Goal: Information Seeking & Learning: Check status

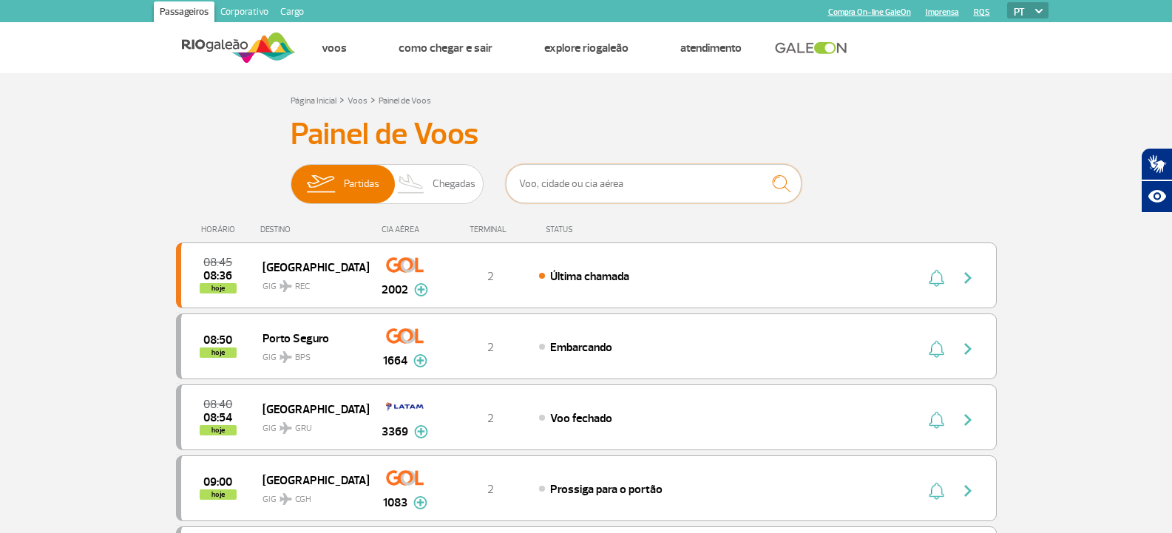
click at [624, 199] on input "text" at bounding box center [654, 183] width 296 height 39
type input "lufthansa"
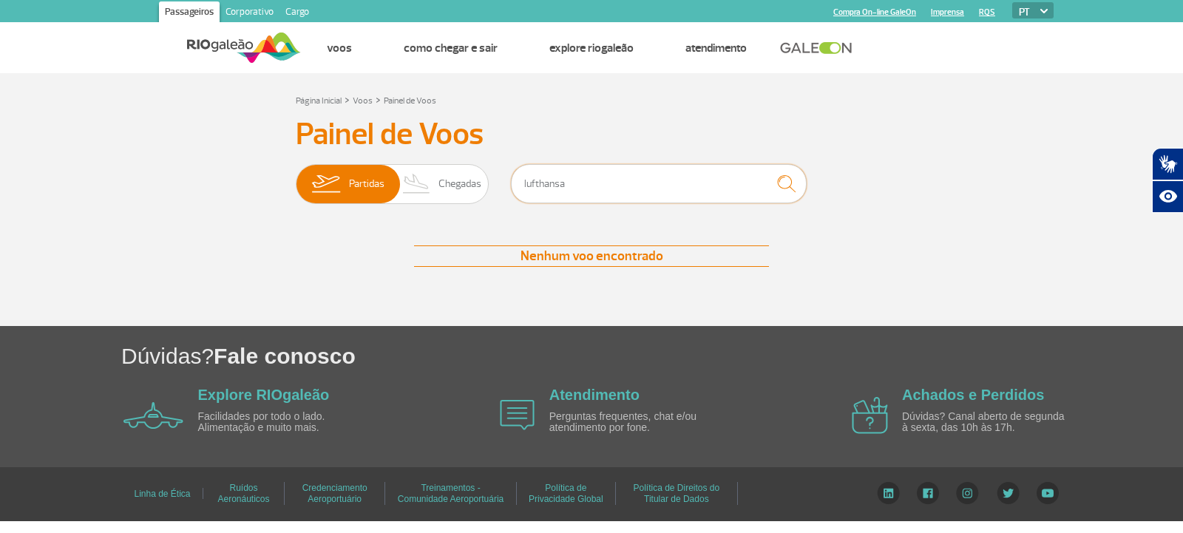
click at [637, 185] on input "lufthansa" at bounding box center [659, 183] width 296 height 39
type input "frankfurft"
click at [637, 185] on input "frankfurft" at bounding box center [659, 183] width 296 height 39
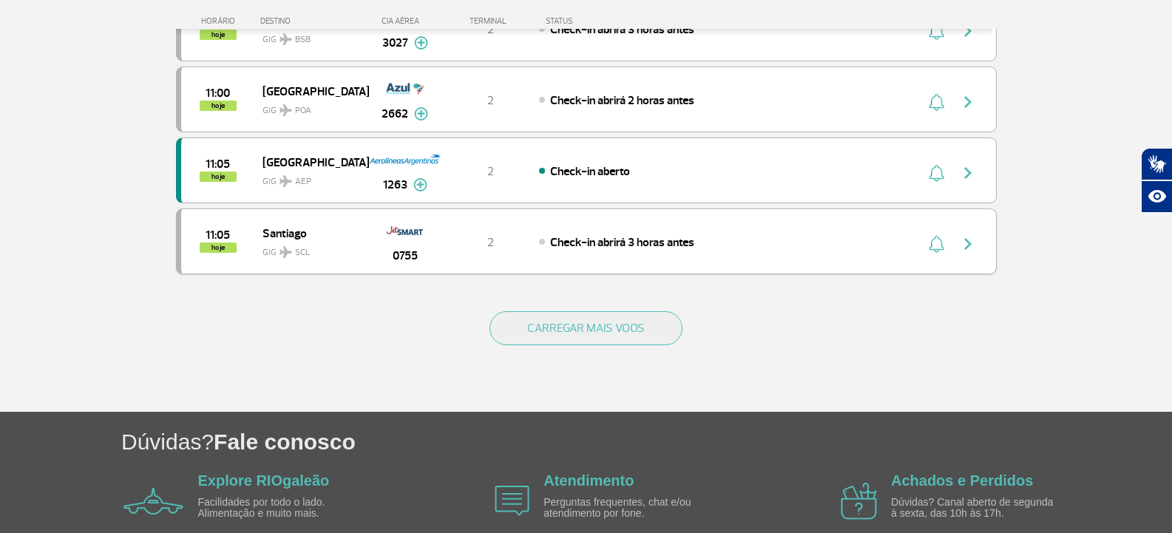
scroll to position [1404, 0]
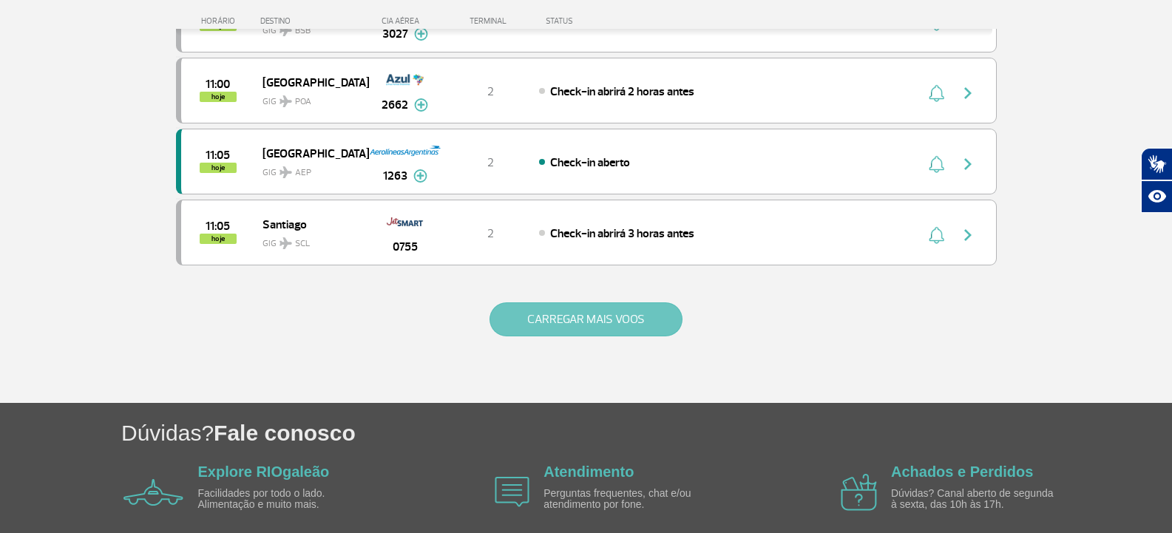
click at [603, 309] on button "CARREGAR MAIS VOOS" at bounding box center [585, 319] width 193 height 34
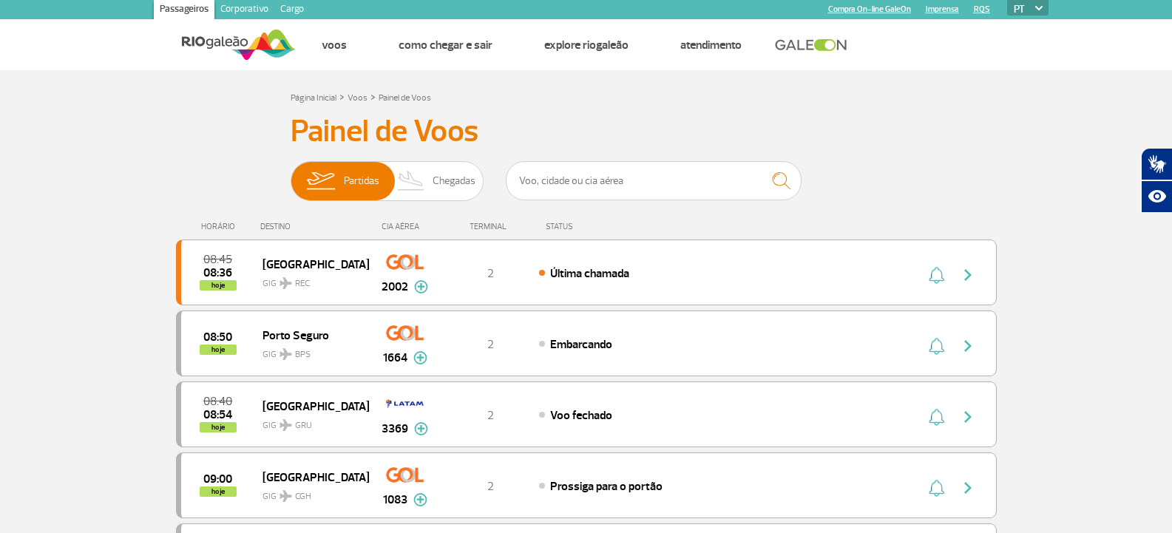
scroll to position [0, 0]
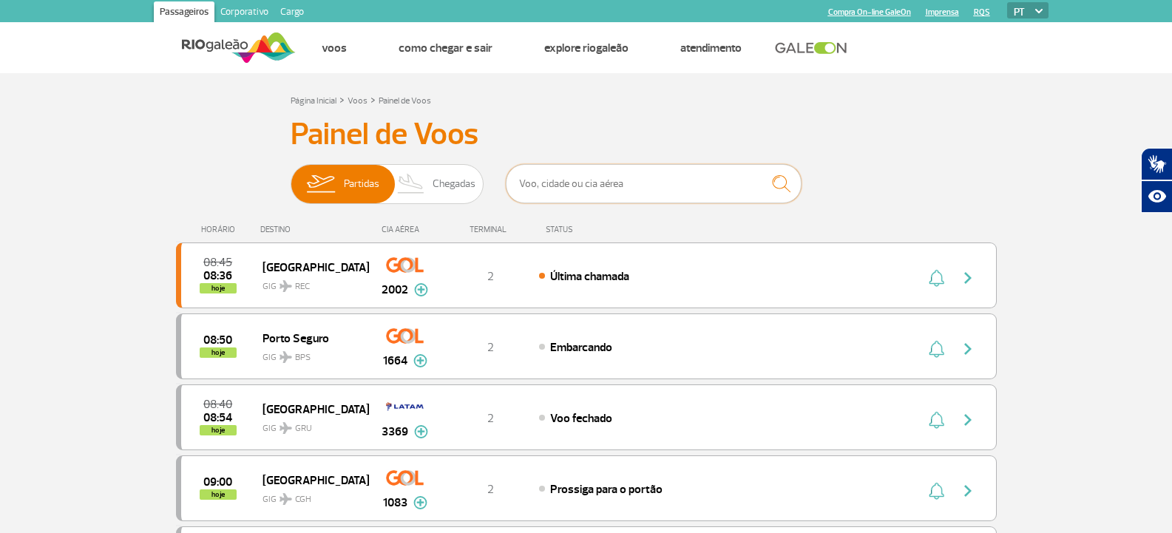
click at [743, 181] on input "text" at bounding box center [654, 183] width 296 height 39
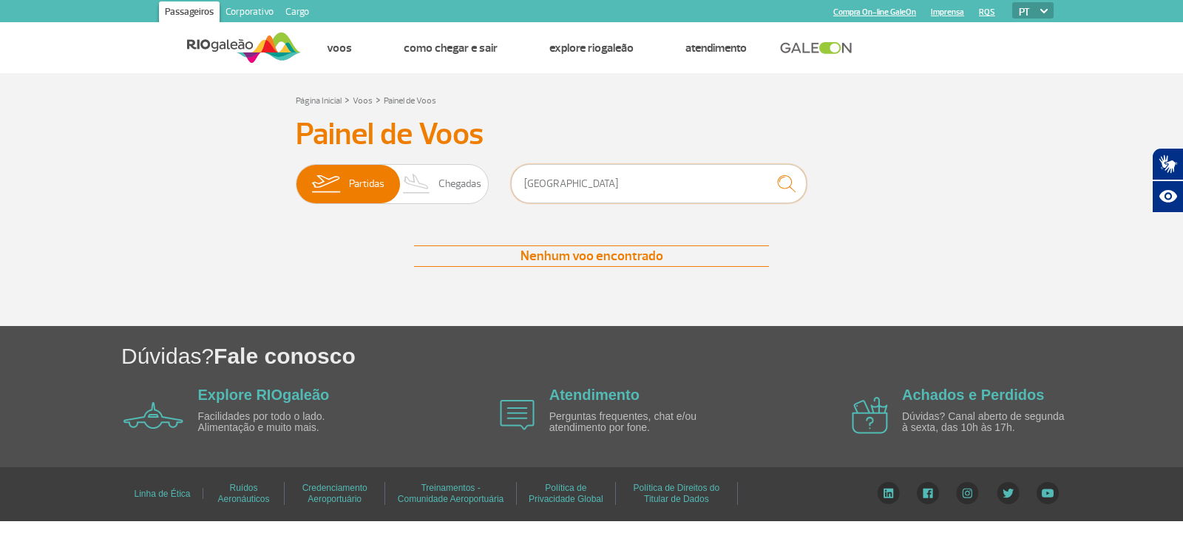
click at [572, 189] on input "[GEOGRAPHIC_DATA]" at bounding box center [659, 183] width 296 height 39
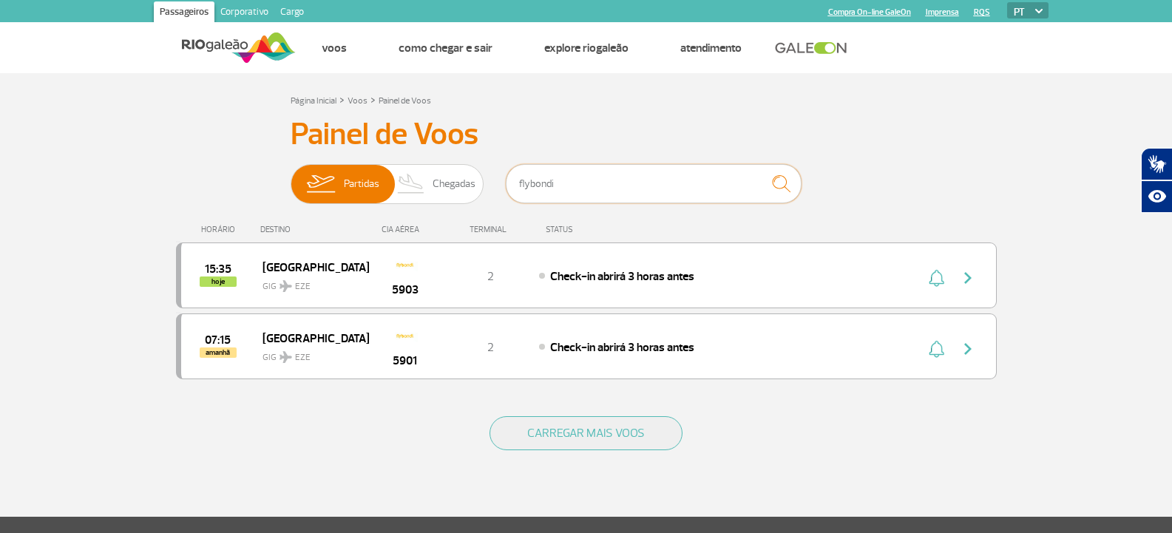
click at [624, 184] on input "flybondi" at bounding box center [654, 183] width 296 height 39
click at [591, 161] on div "Painel de Voos Partidas Chegadas flybondi 15:35 hoje [GEOGRAPHIC_DATA] GIG EZE …" at bounding box center [586, 257] width 820 height 282
click at [572, 172] on input "flybondi" at bounding box center [654, 183] width 296 height 39
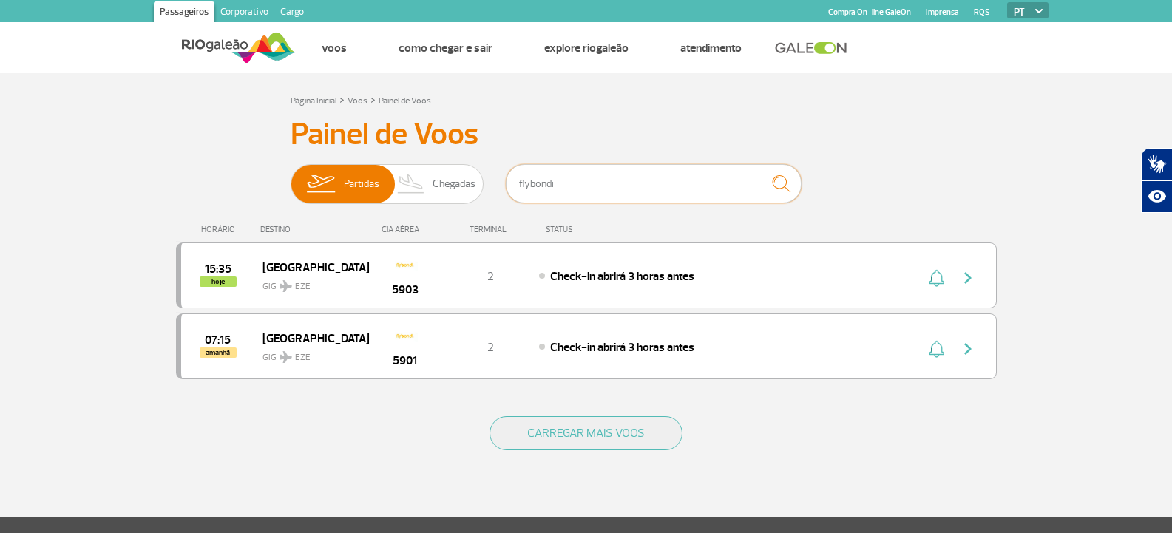
click at [572, 172] on input "flybondi" at bounding box center [654, 183] width 296 height 39
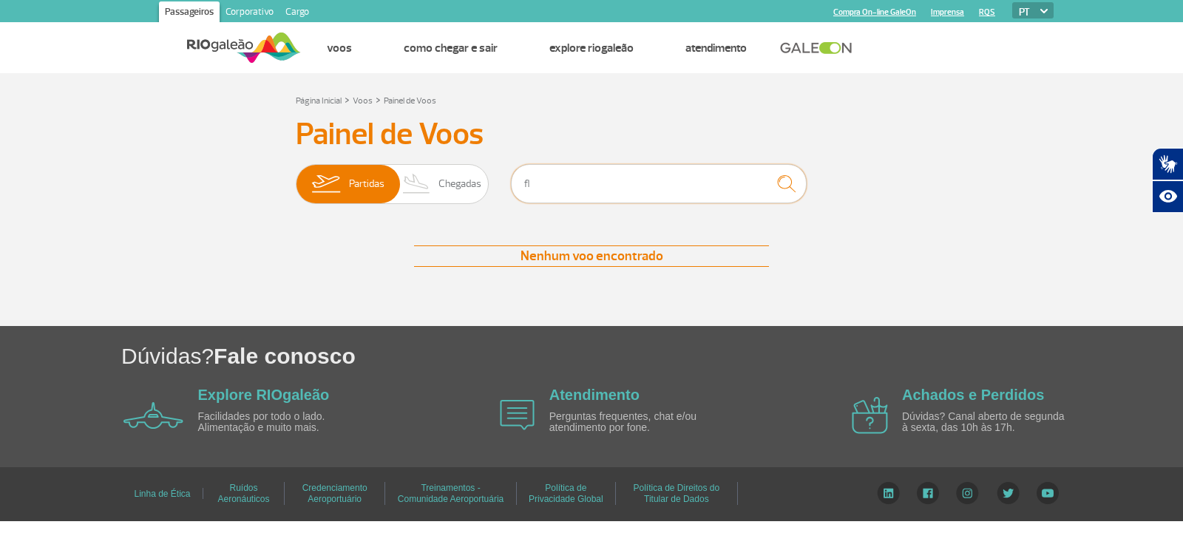
type input "f"
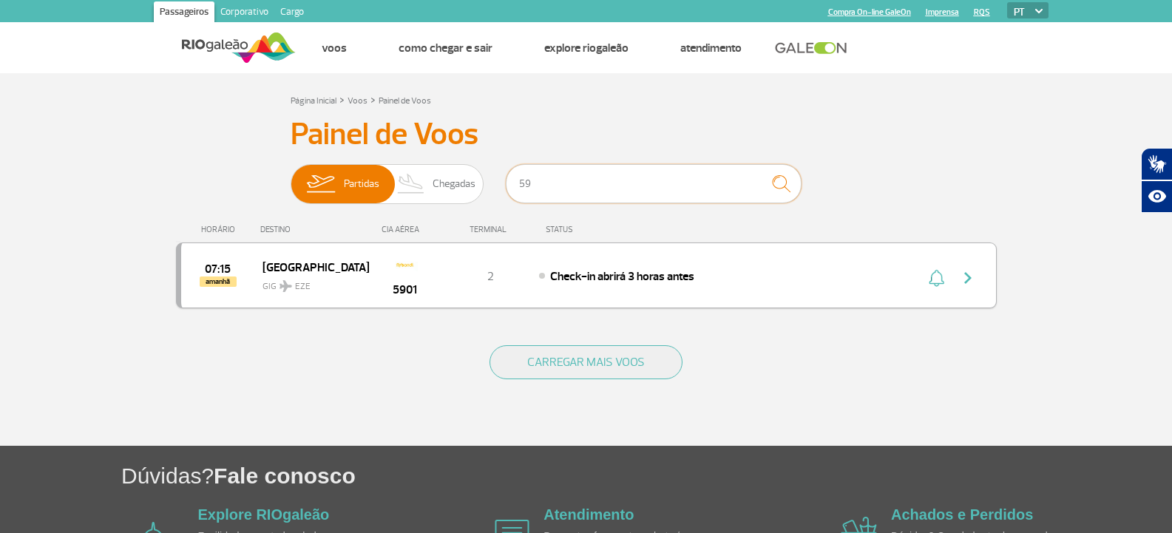
type input "5"
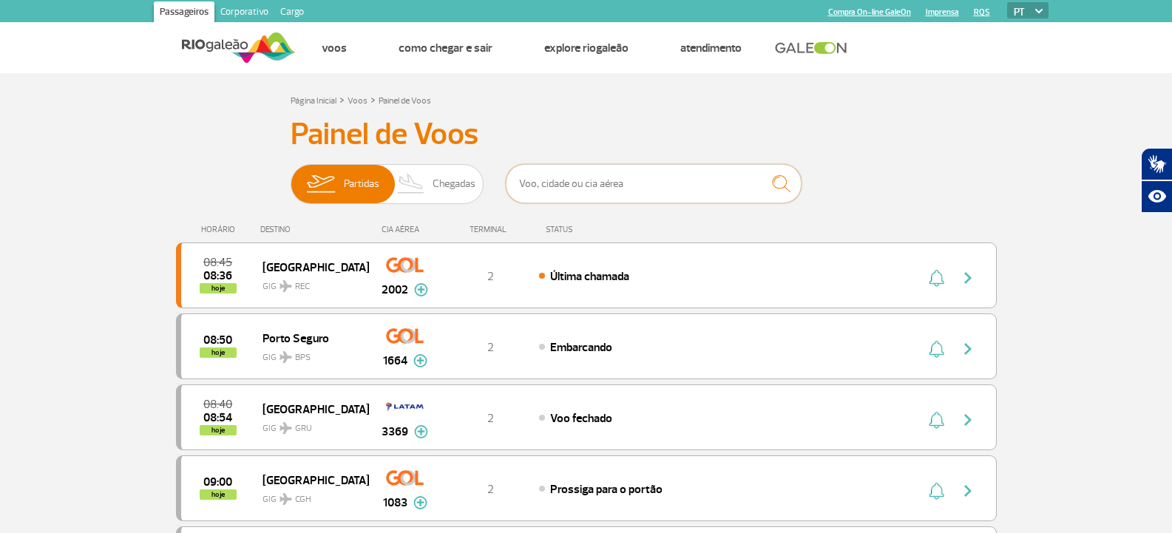
click at [554, 182] on input "text" at bounding box center [654, 183] width 296 height 39
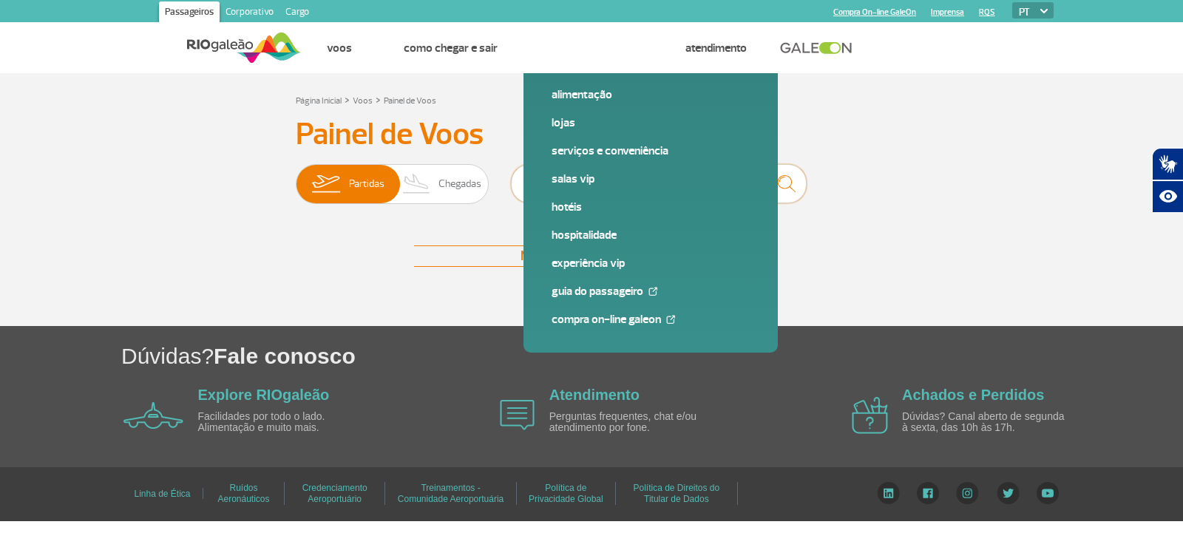
type input "590"
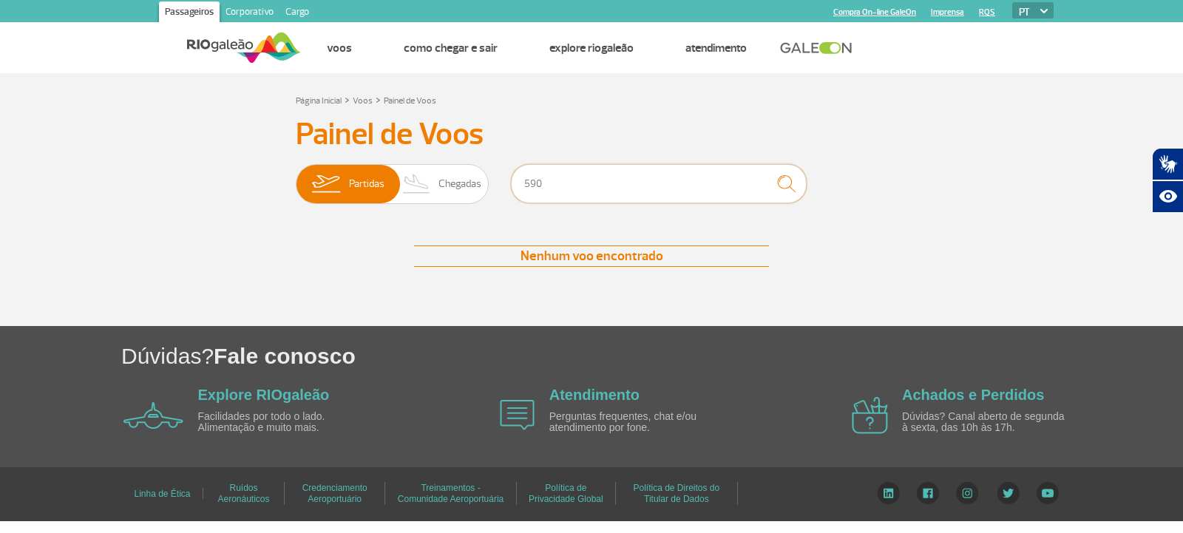
click at [568, 191] on input "590" at bounding box center [659, 183] width 296 height 39
type input "1"
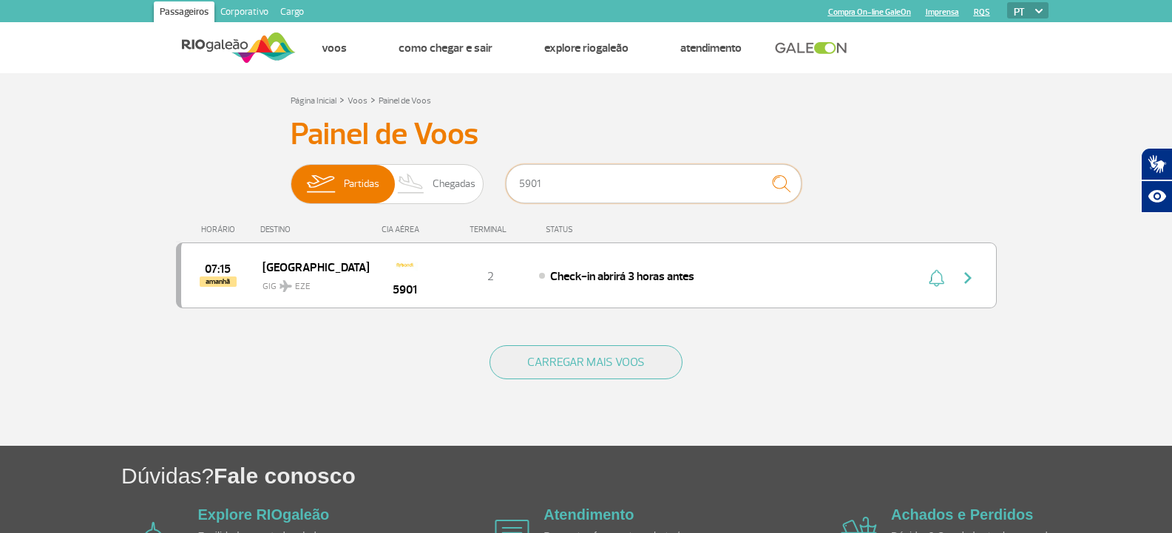
type input "5901"
click at [606, 180] on input "5901" at bounding box center [654, 183] width 296 height 39
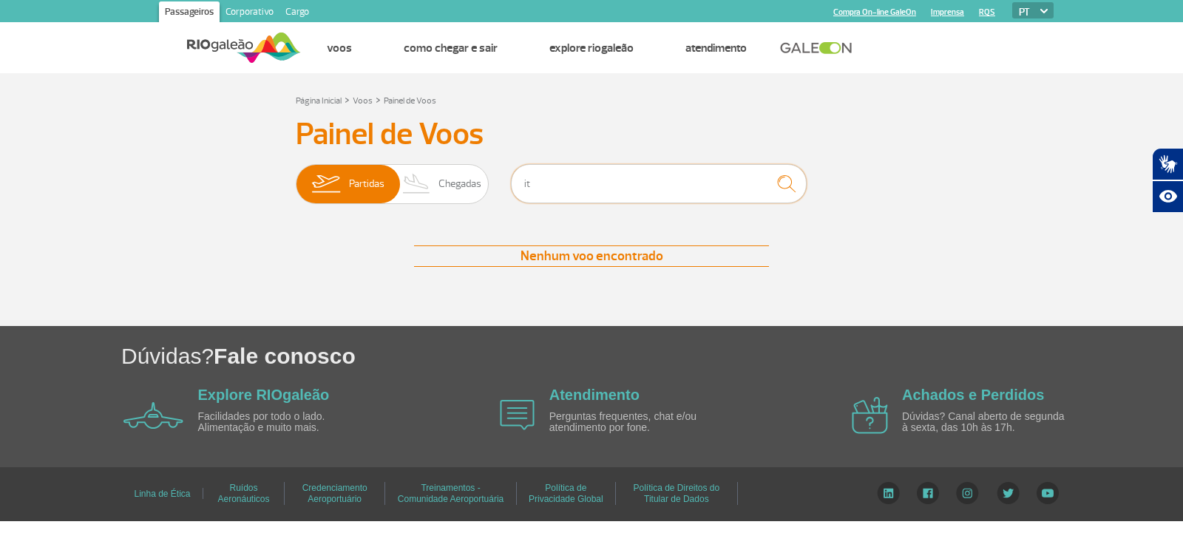
type input "i"
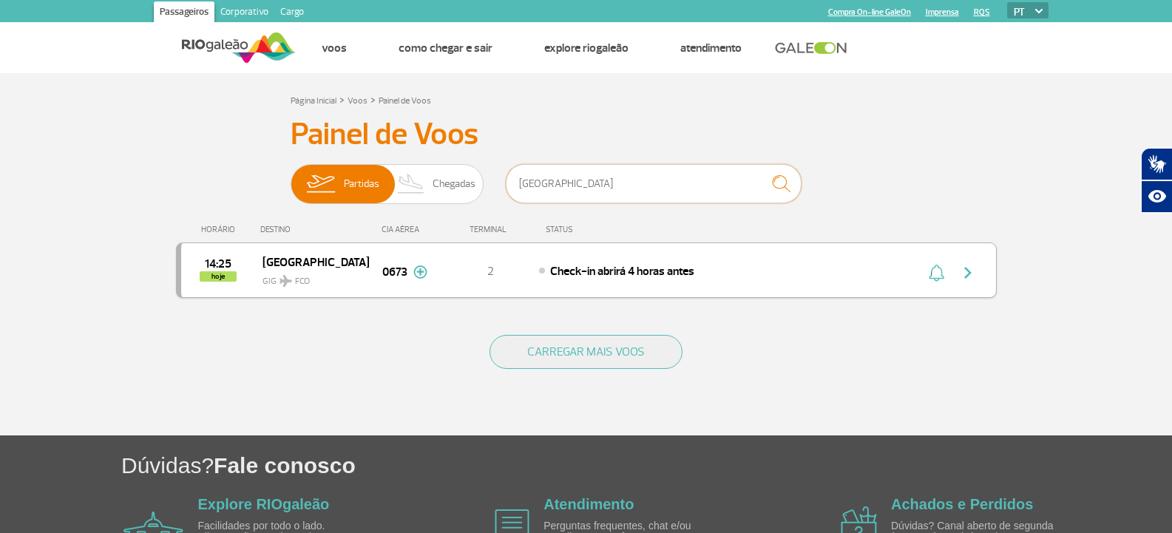
type input "[GEOGRAPHIC_DATA]"
drag, startPoint x: 614, startPoint y: 260, endPoint x: 625, endPoint y: 255, distance: 12.2
click at [614, 260] on div "14:25 hoje Roma GIG FCO 0673 2 Check-in abrirá 4 horas antes Parcerias: Lufthan…" at bounding box center [586, 269] width 820 height 55
click at [649, 287] on div "14:25 hoje Roma GIG FCO 0673 2 Check-in abrirá 4 horas antes Parcerias: Lufthan…" at bounding box center [586, 269] width 820 height 55
click at [622, 271] on span "Check-in abrirá 4 horas antes" at bounding box center [622, 271] width 144 height 15
